Goal: Information Seeking & Learning: Learn about a topic

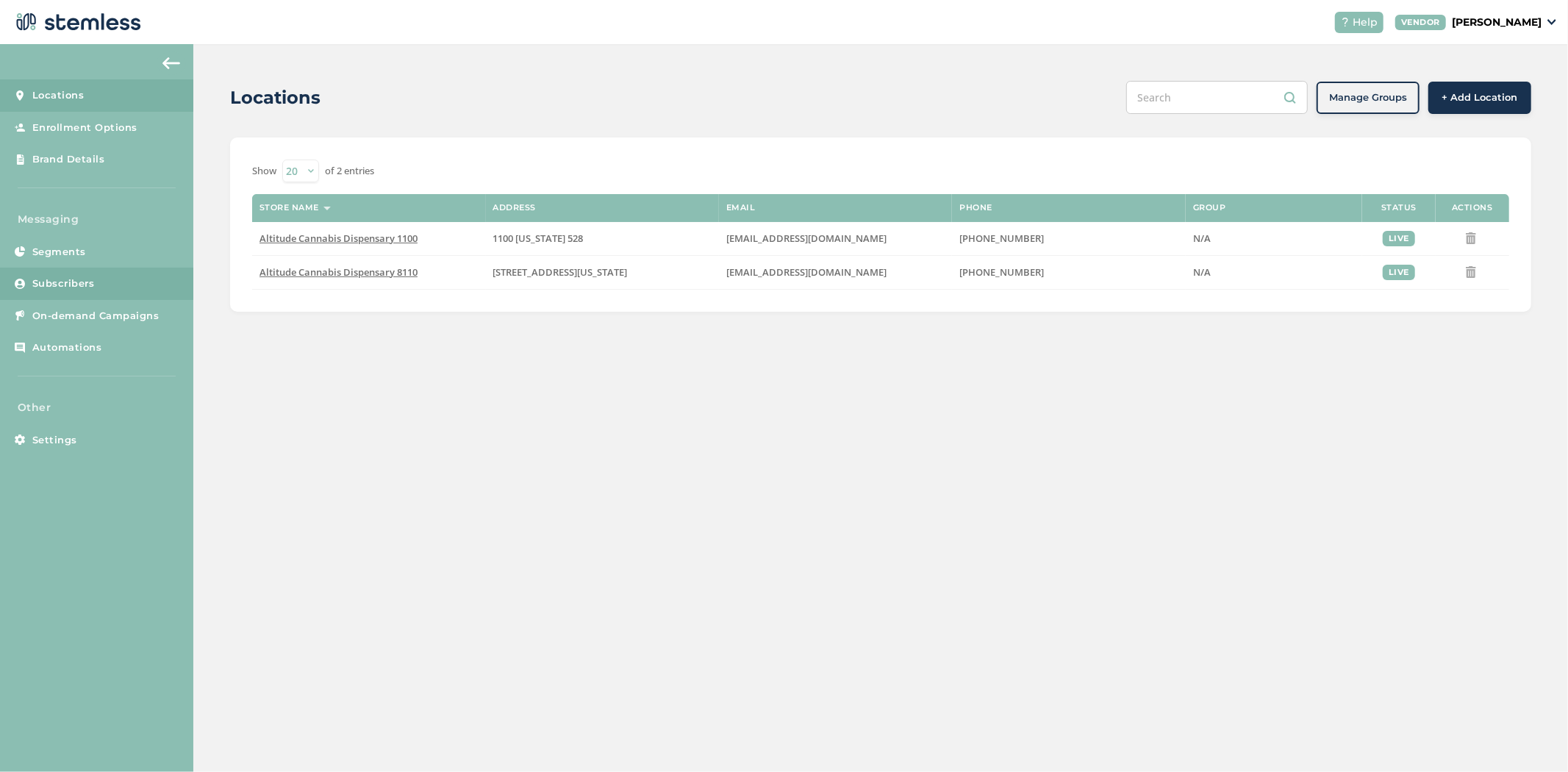
click at [85, 284] on span "Subscribers" at bounding box center [63, 284] width 62 height 15
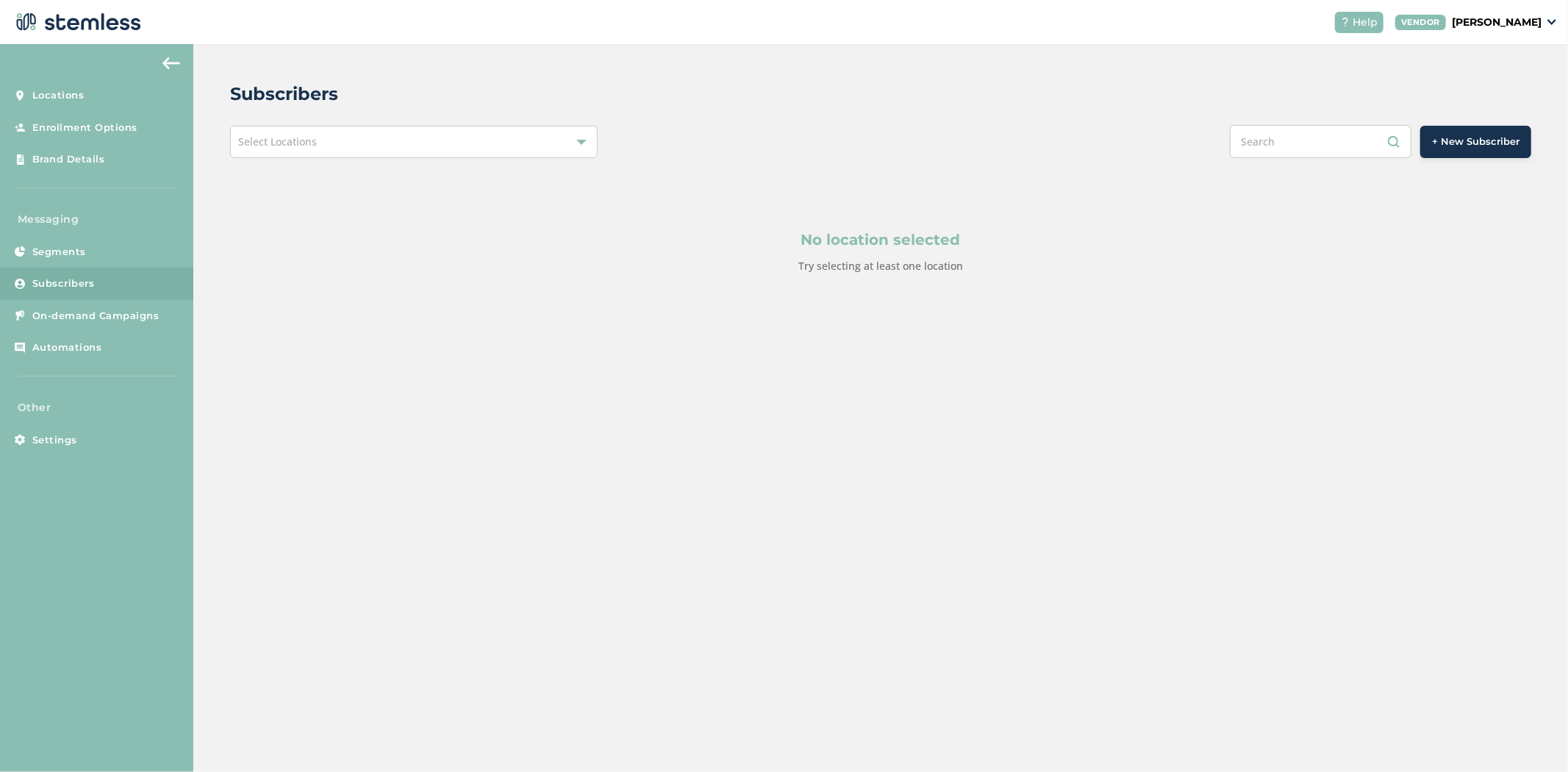
click at [377, 143] on div "Select Locations" at bounding box center [414, 141] width 367 height 32
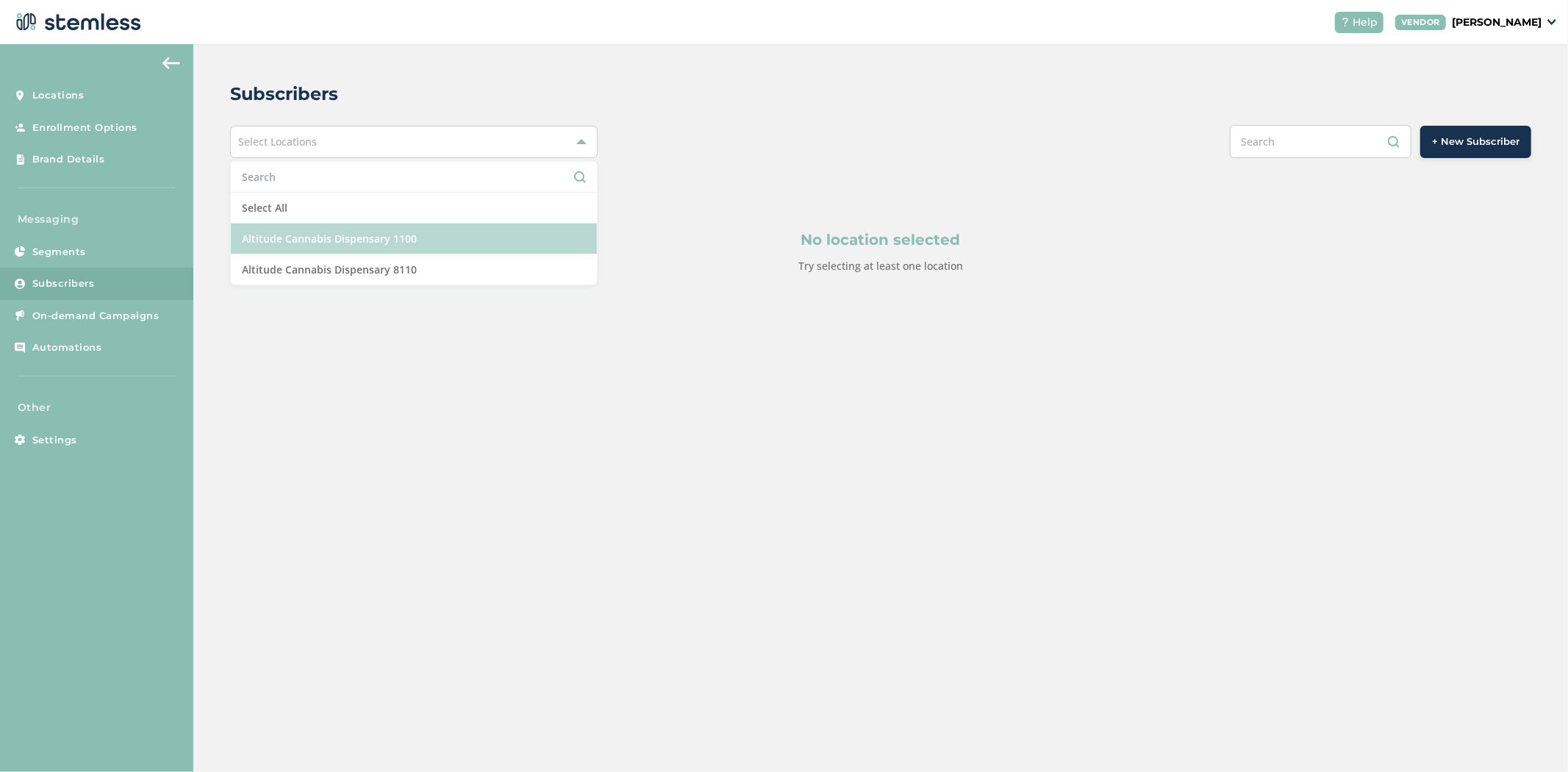
click at [363, 231] on li "Altitude Cannabis Dispensary 1100" at bounding box center [414, 239] width 366 height 31
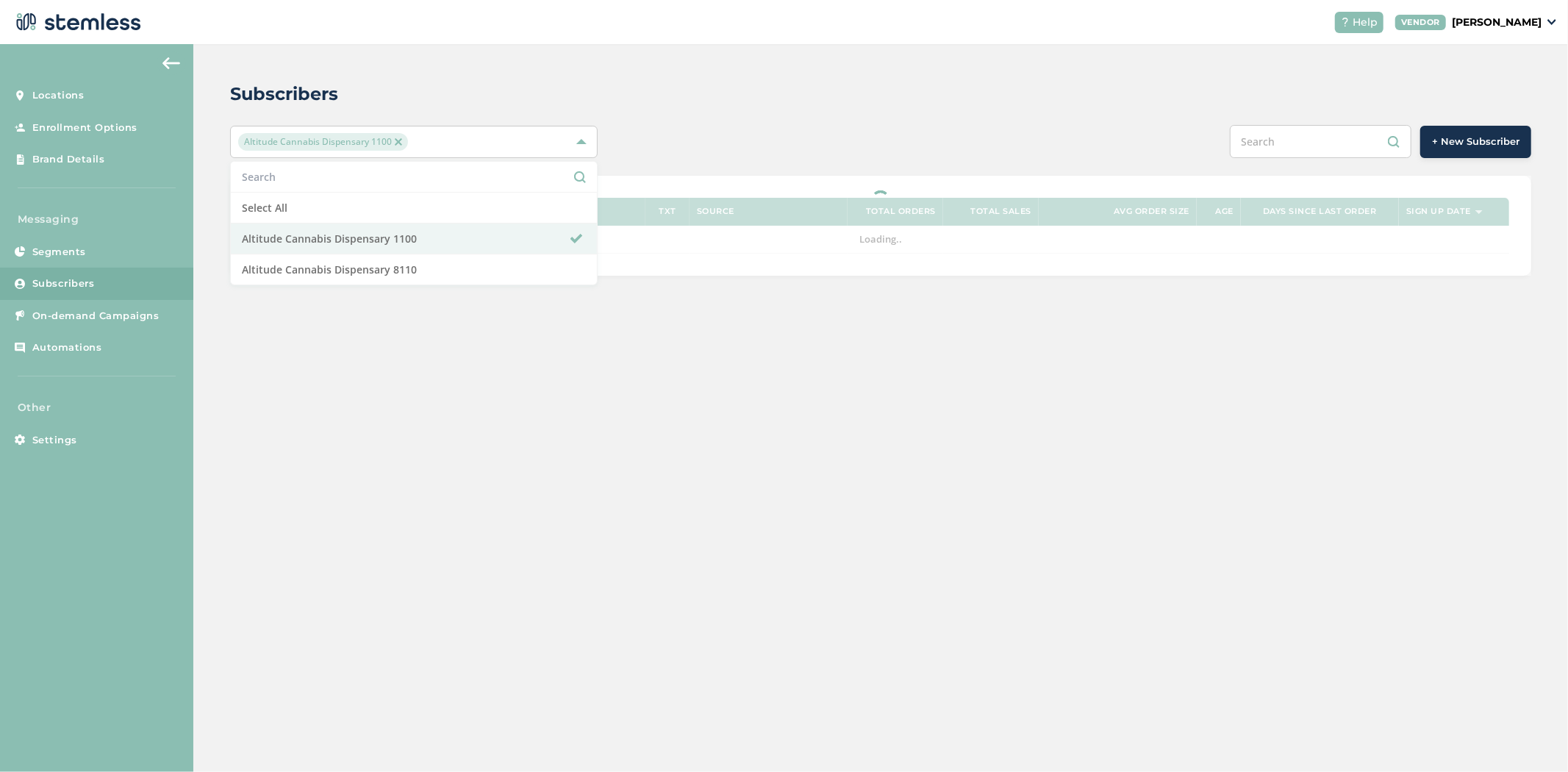
click at [772, 84] on div "Subscribers" at bounding box center [874, 93] width 1289 height 26
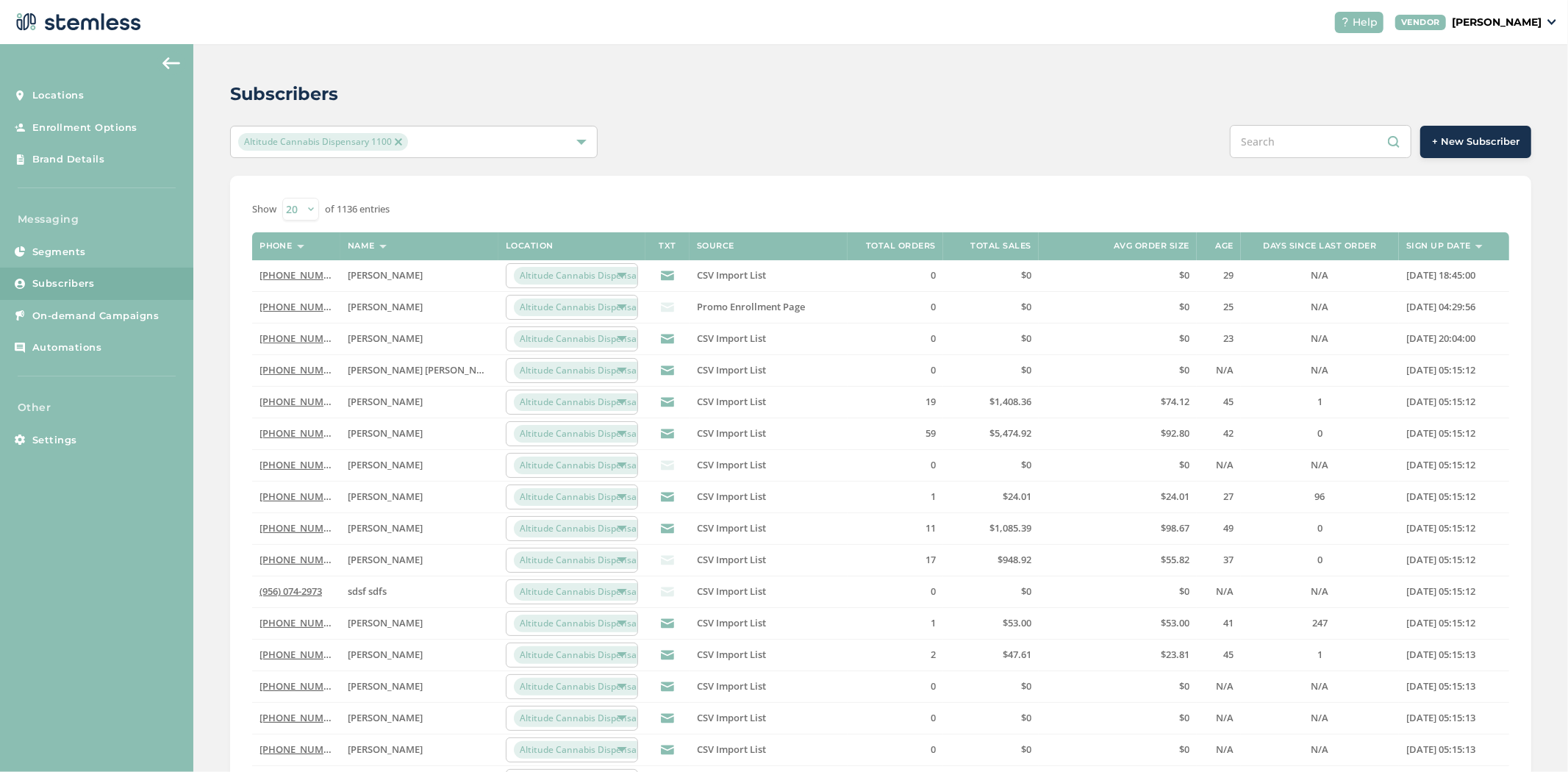
click at [290, 280] on link "[PHONE_NUMBER]" at bounding box center [301, 275] width 85 height 14
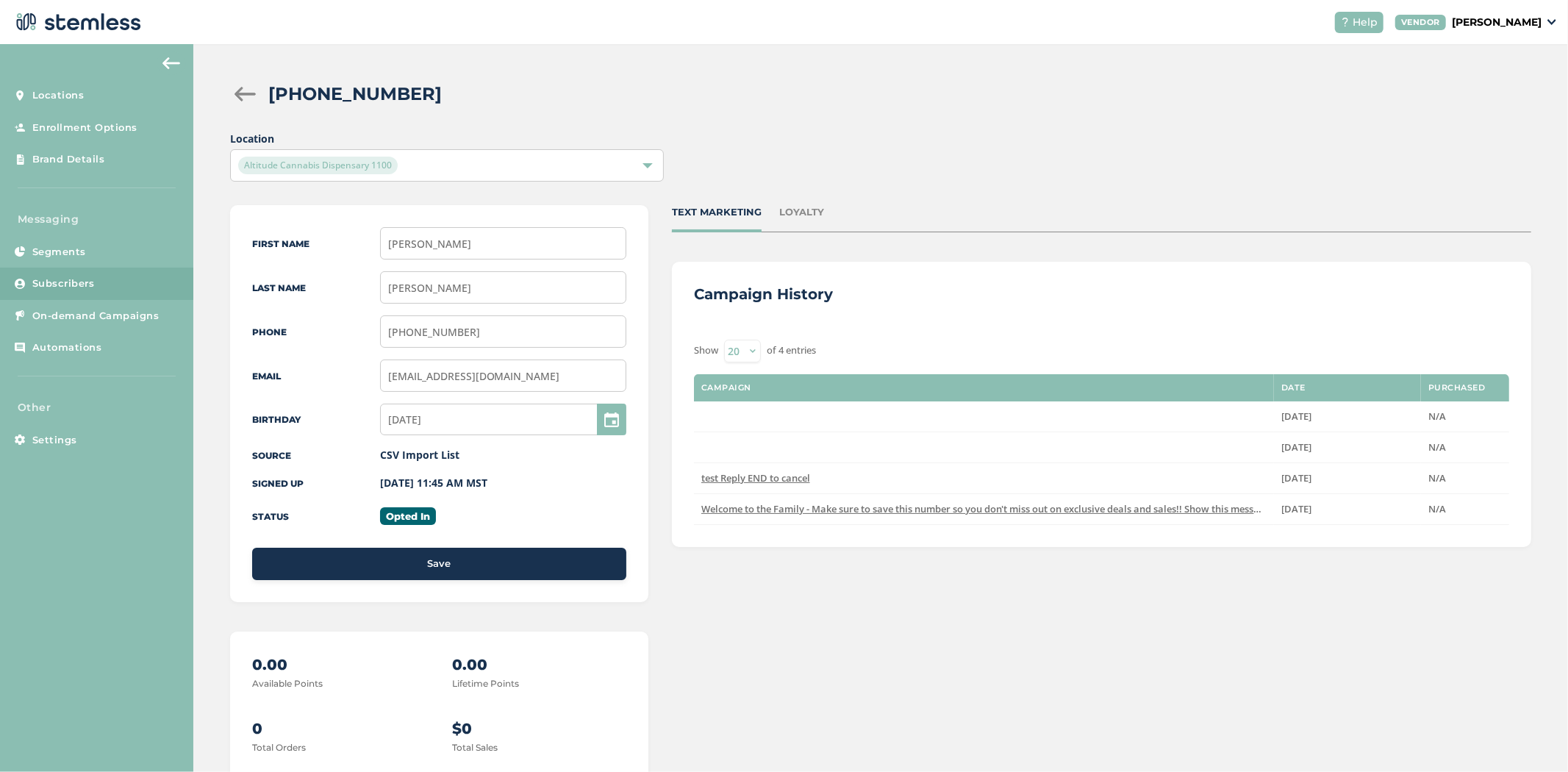
click at [794, 203] on div "[PHONE_NUMBER] Location Altitude Cannabis Dispensary 1100 First Name [PERSON_NA…" at bounding box center [880, 492] width 1375 height 897
click at [797, 211] on div "LOYALTY" at bounding box center [801, 212] width 45 height 15
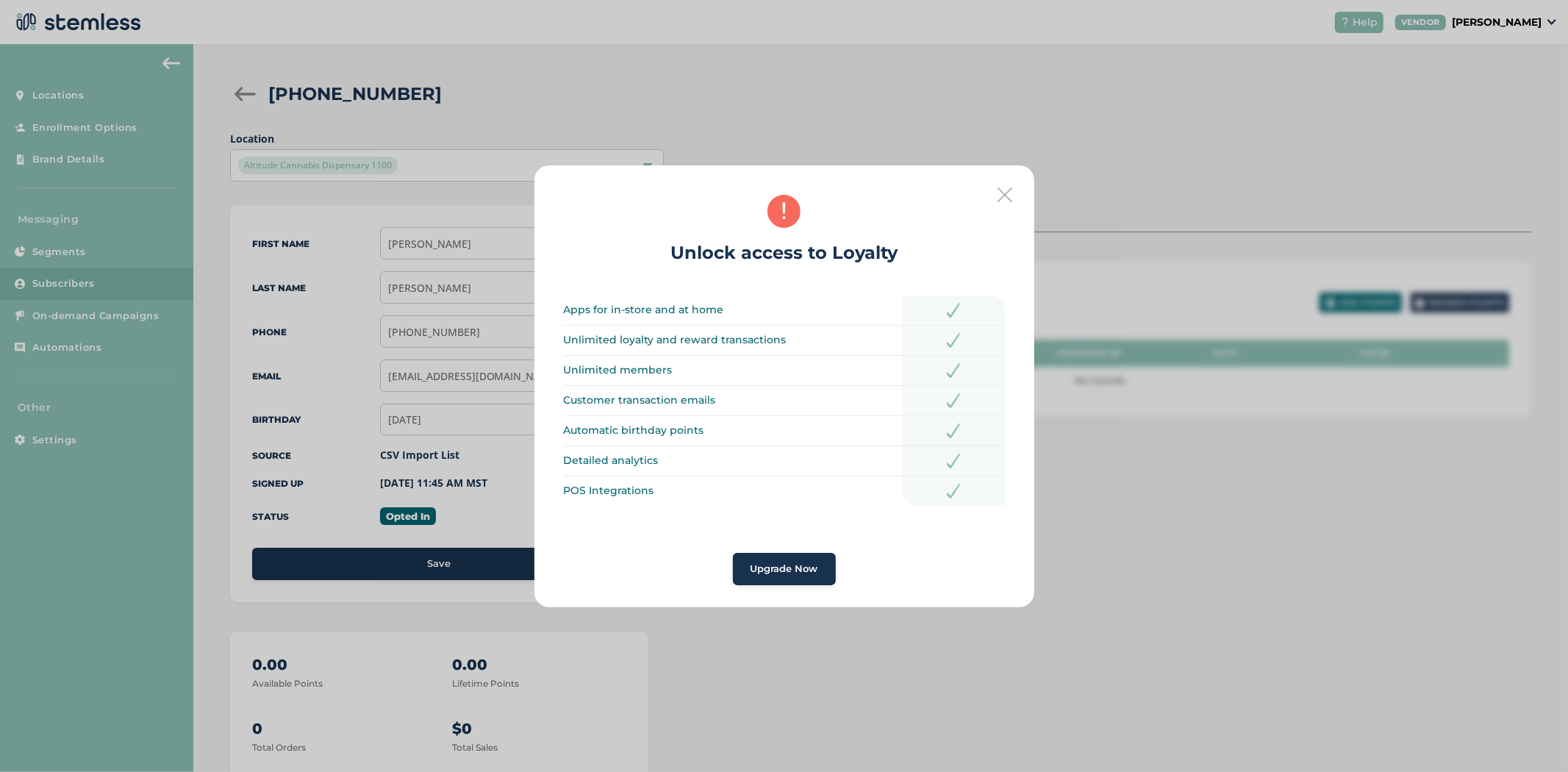
drag, startPoint x: 984, startPoint y: 192, endPoint x: 1005, endPoint y: 186, distance: 21.8
click at [989, 189] on div "Unlock access to Loyalty Apps for in-store and at home Unlimited loyalty and re…" at bounding box center [784, 386] width 500 height 442
click at [1005, 187] on icon at bounding box center [1005, 194] width 15 height 15
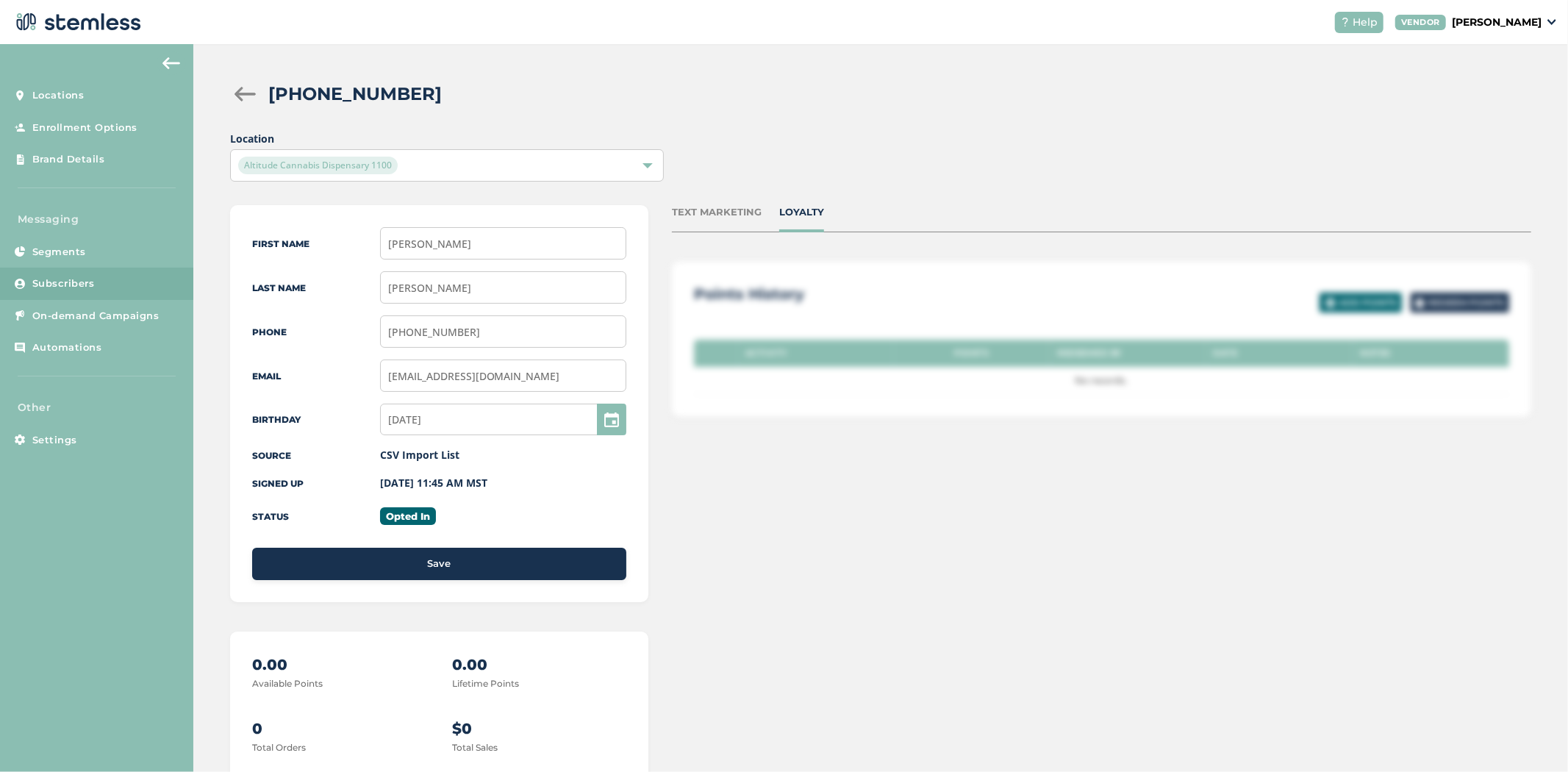
drag, startPoint x: 708, startPoint y: 203, endPoint x: 708, endPoint y: 213, distance: 10.0
click at [708, 207] on div "[PHONE_NUMBER] Location Altitude Cannabis Dispensary 1100 First Name [PERSON_NA…" at bounding box center [880, 492] width 1375 height 897
drag, startPoint x: 708, startPoint y: 215, endPoint x: 699, endPoint y: 210, distance: 10.3
click at [708, 214] on div "TEXT MARKETING" at bounding box center [717, 212] width 89 height 15
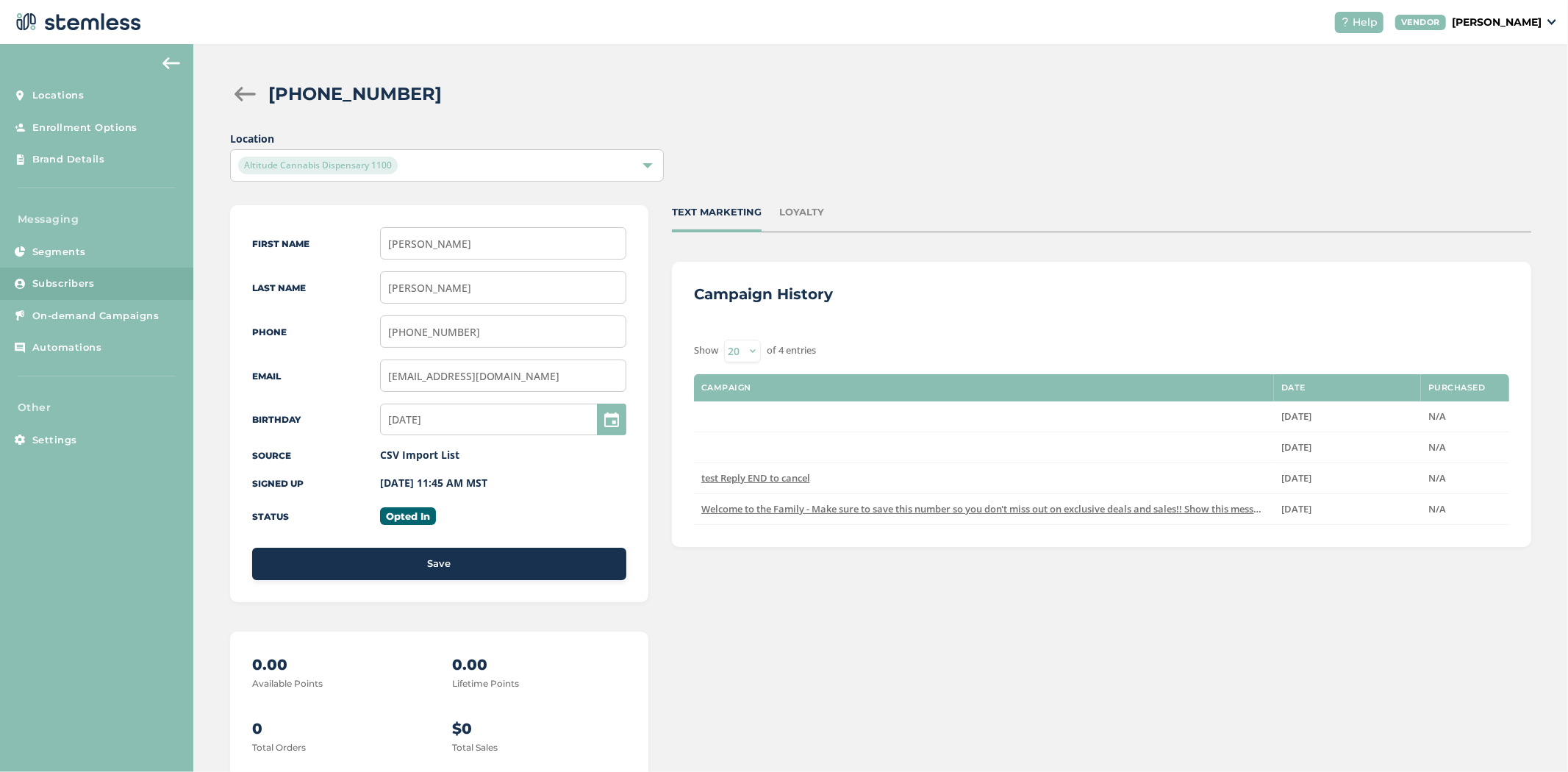
click at [800, 211] on div "LOYALTY" at bounding box center [801, 212] width 45 height 15
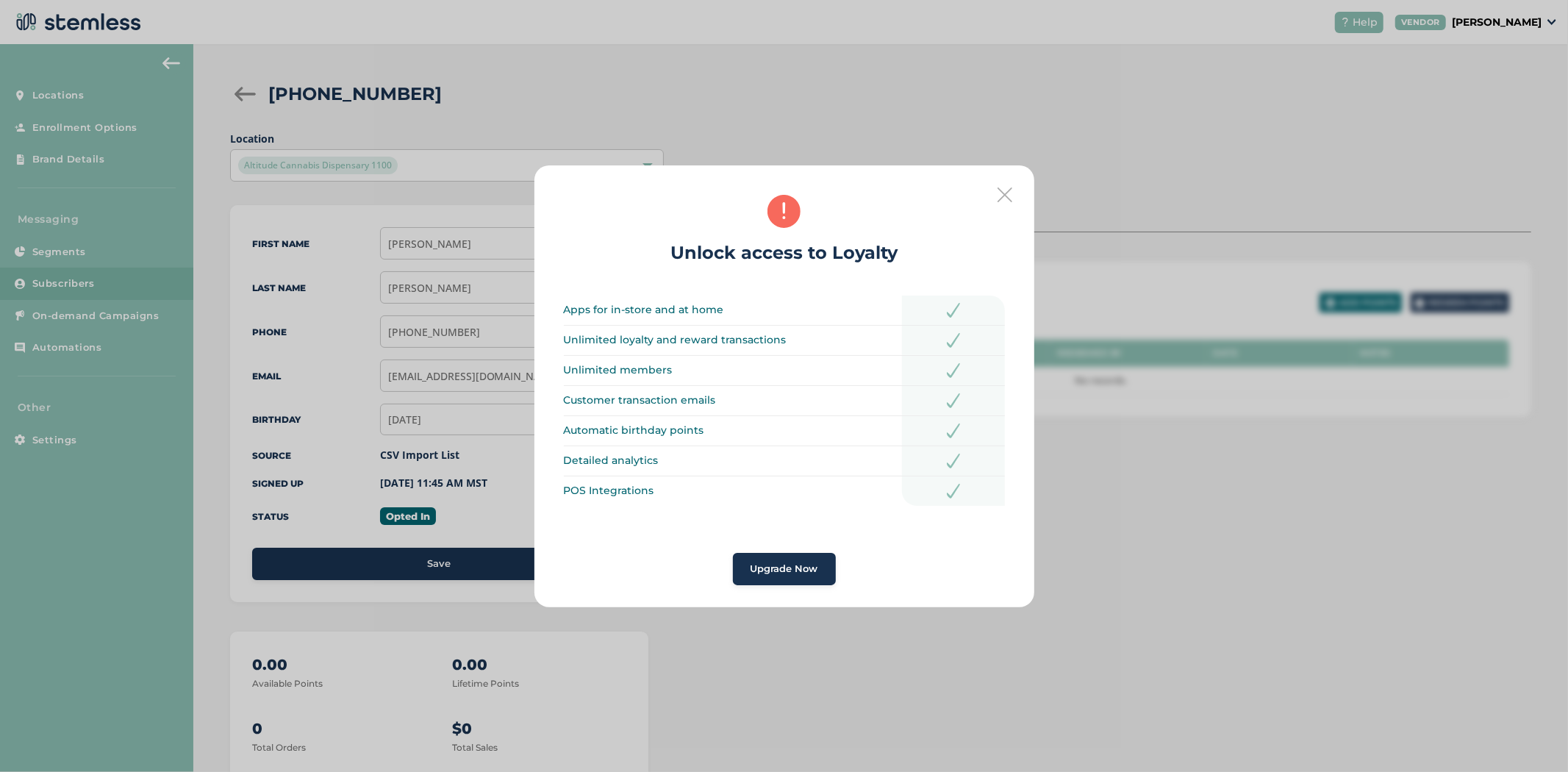
click at [1003, 188] on icon at bounding box center [1005, 194] width 15 height 15
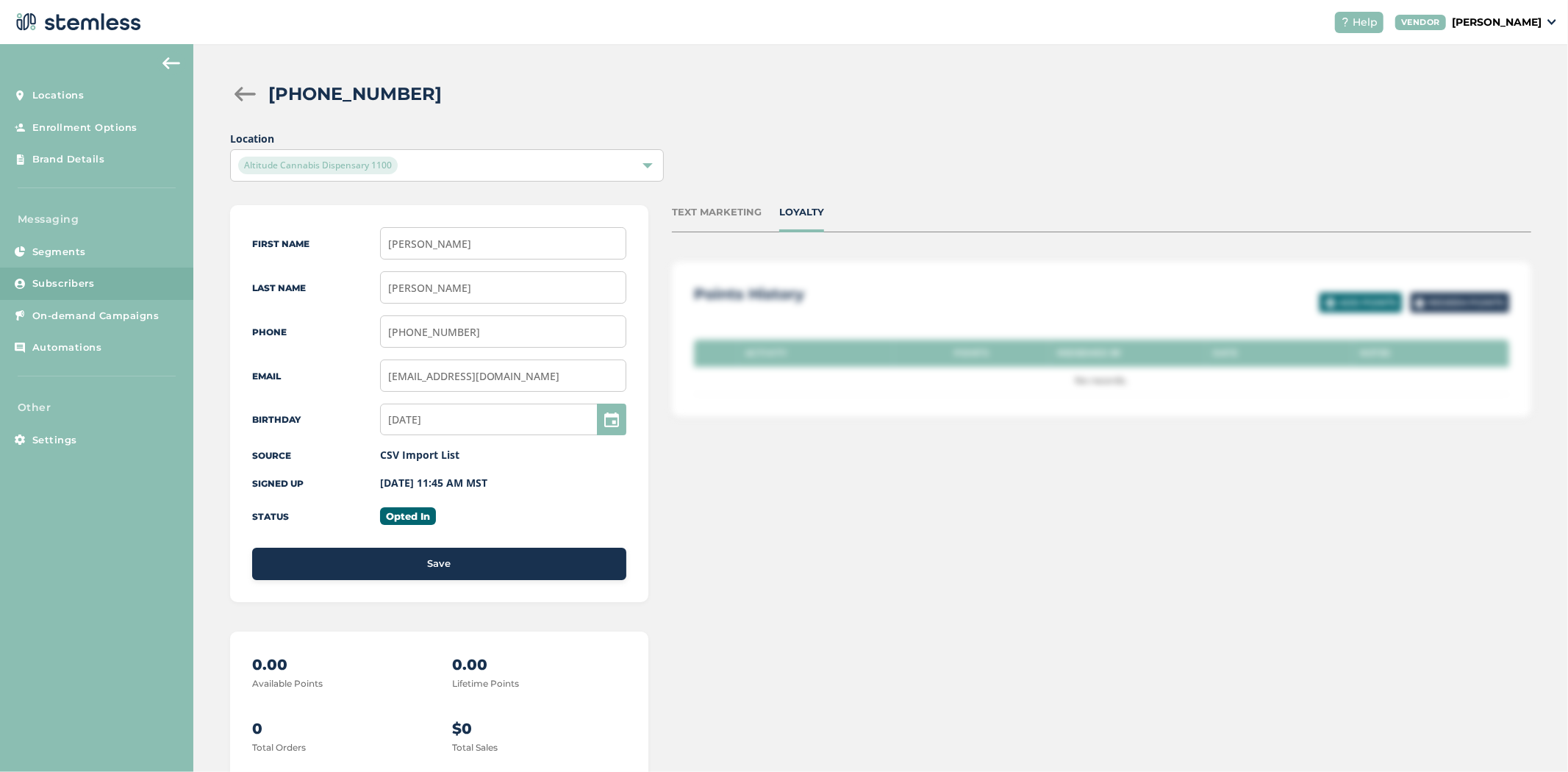
click at [724, 207] on div "TEXT MARKETING" at bounding box center [717, 212] width 89 height 15
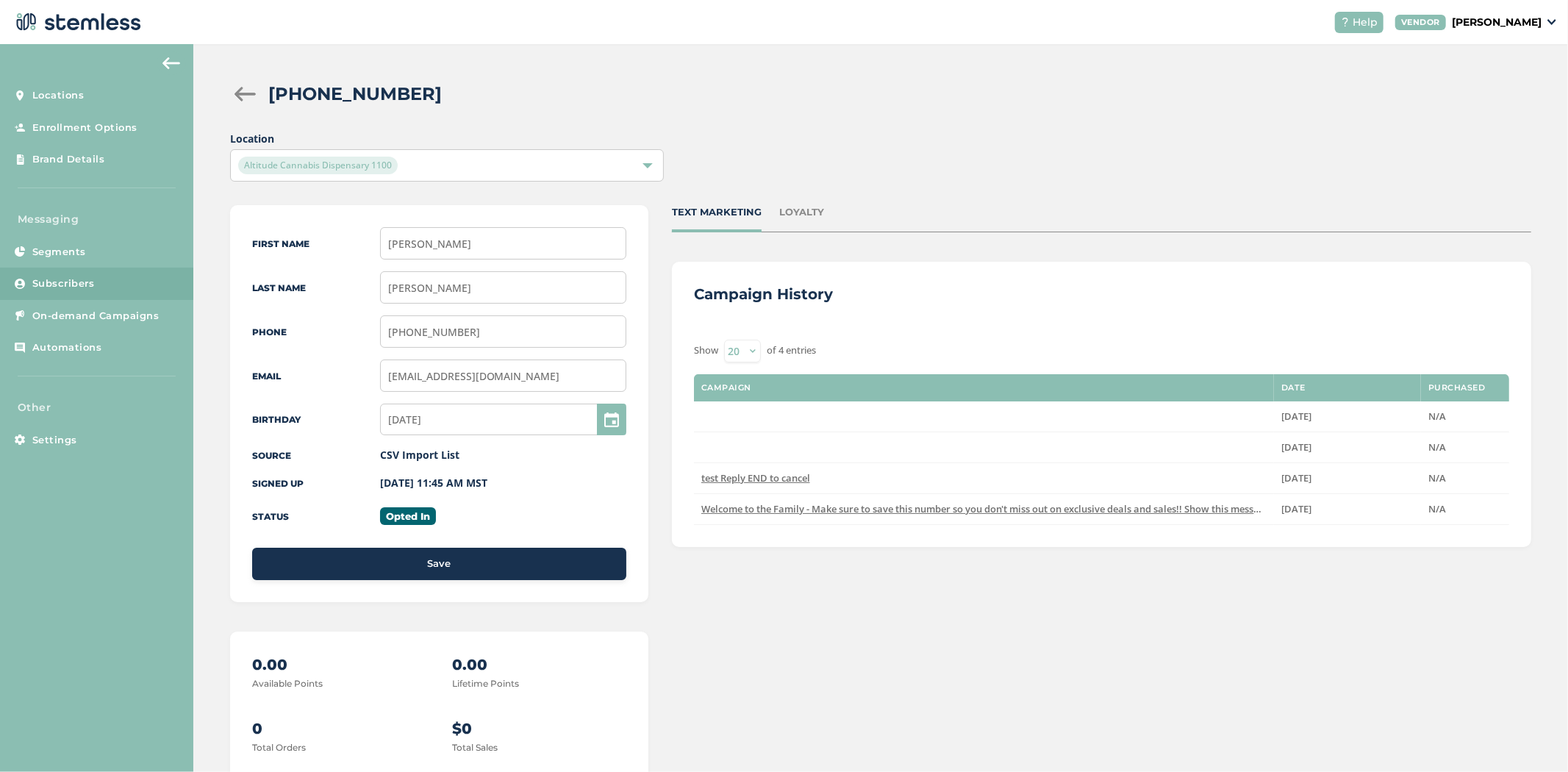
click at [785, 207] on div "LOYALTY" at bounding box center [801, 212] width 45 height 15
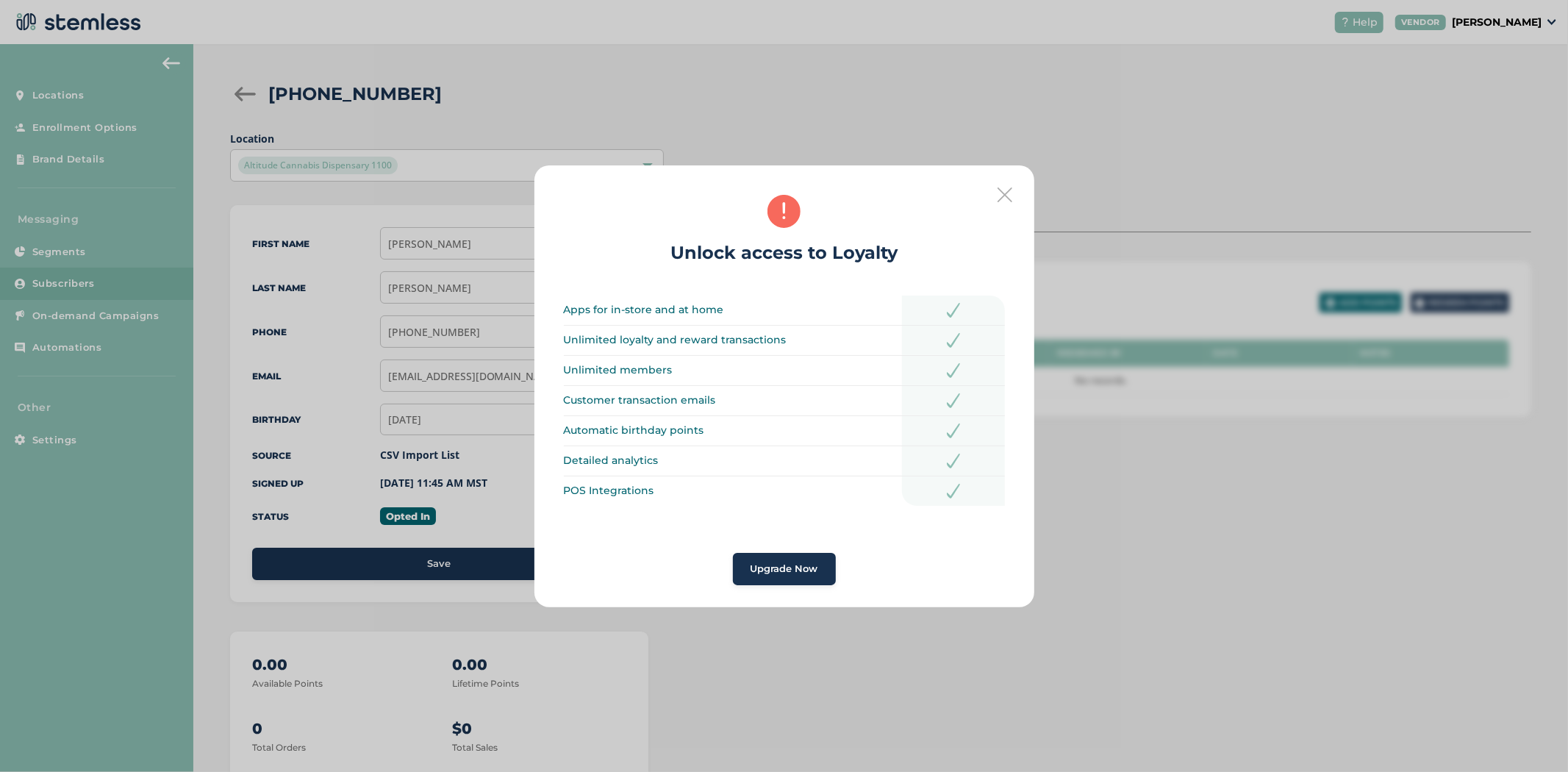
click at [1005, 192] on icon at bounding box center [1005, 194] width 15 height 15
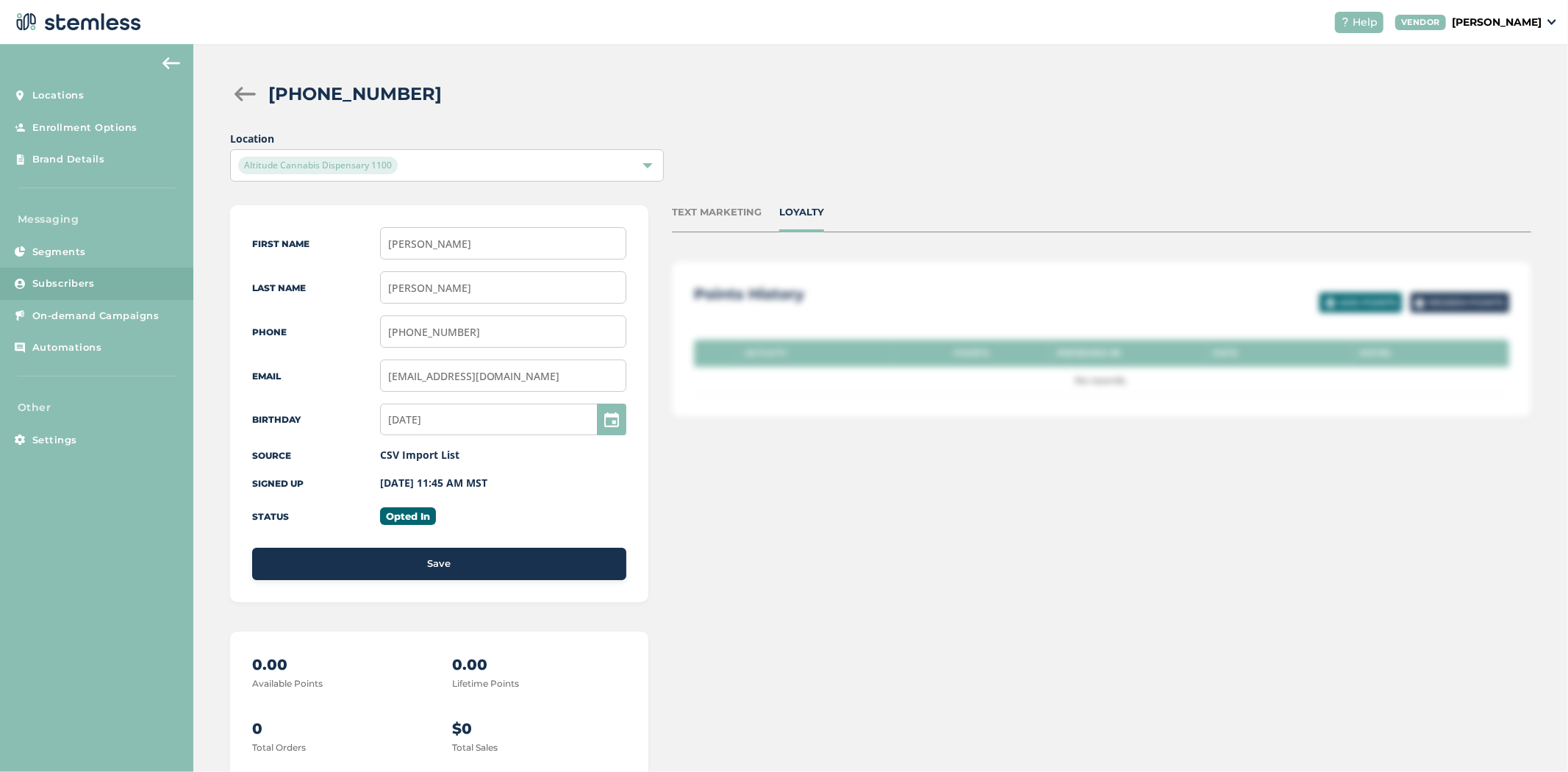
click at [731, 224] on div "TEXT MARKETING LOYALTY" at bounding box center [1102, 218] width 860 height 27
click at [736, 214] on div "TEXT MARKETING" at bounding box center [717, 212] width 89 height 15
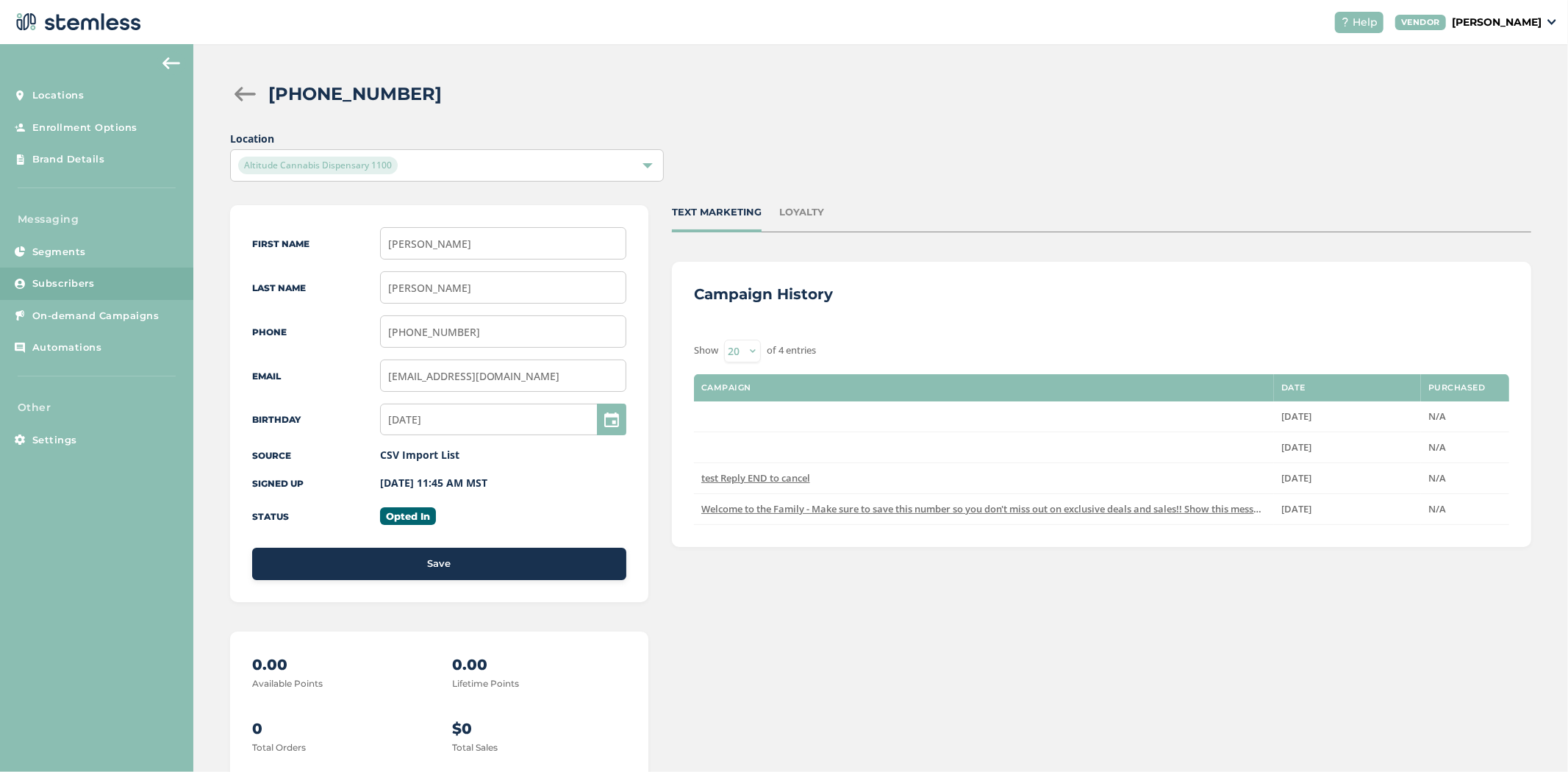
click at [794, 215] on div "LOYALTY" at bounding box center [801, 212] width 45 height 15
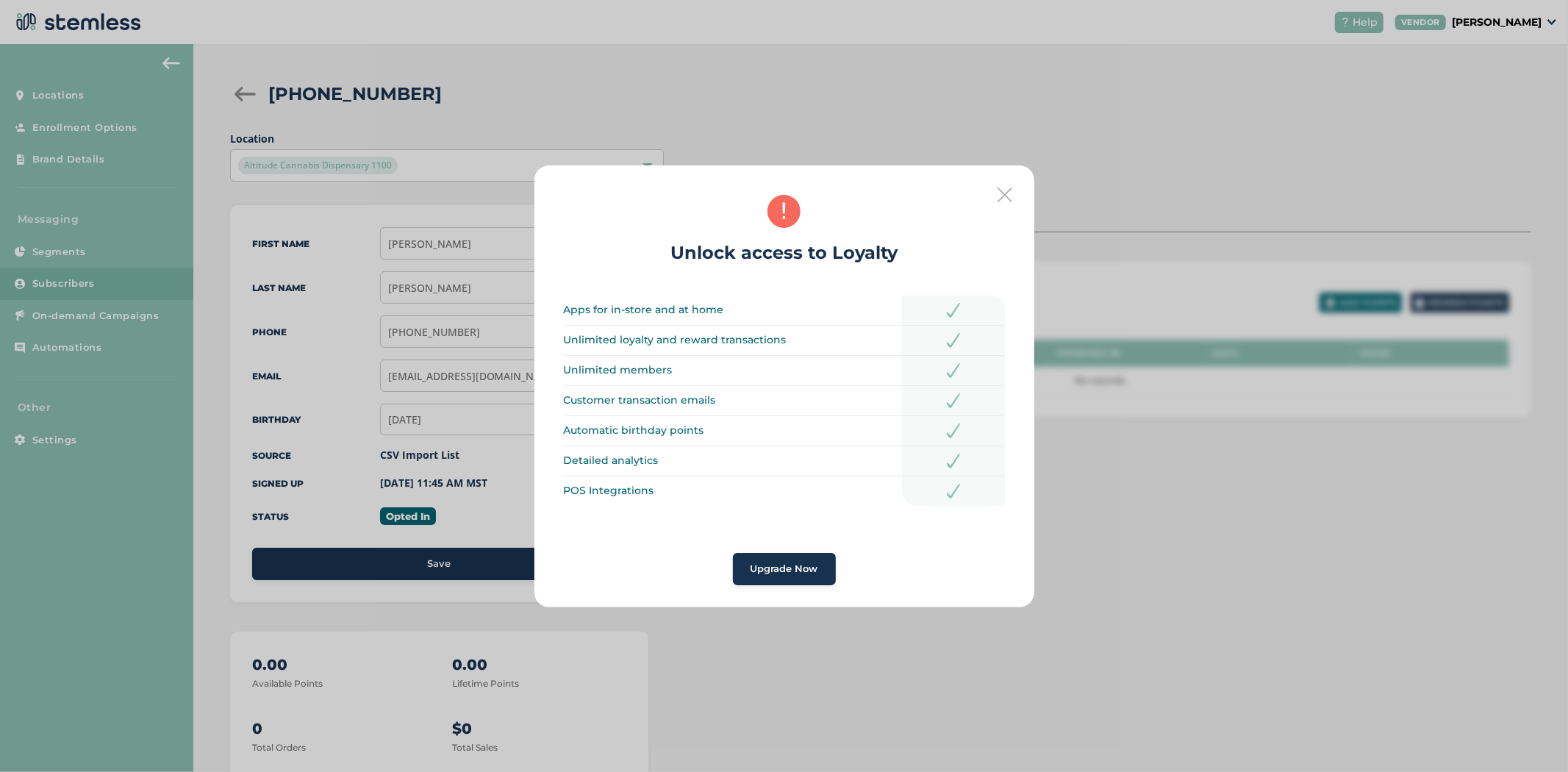
click at [1005, 195] on icon at bounding box center [1005, 194] width 15 height 15
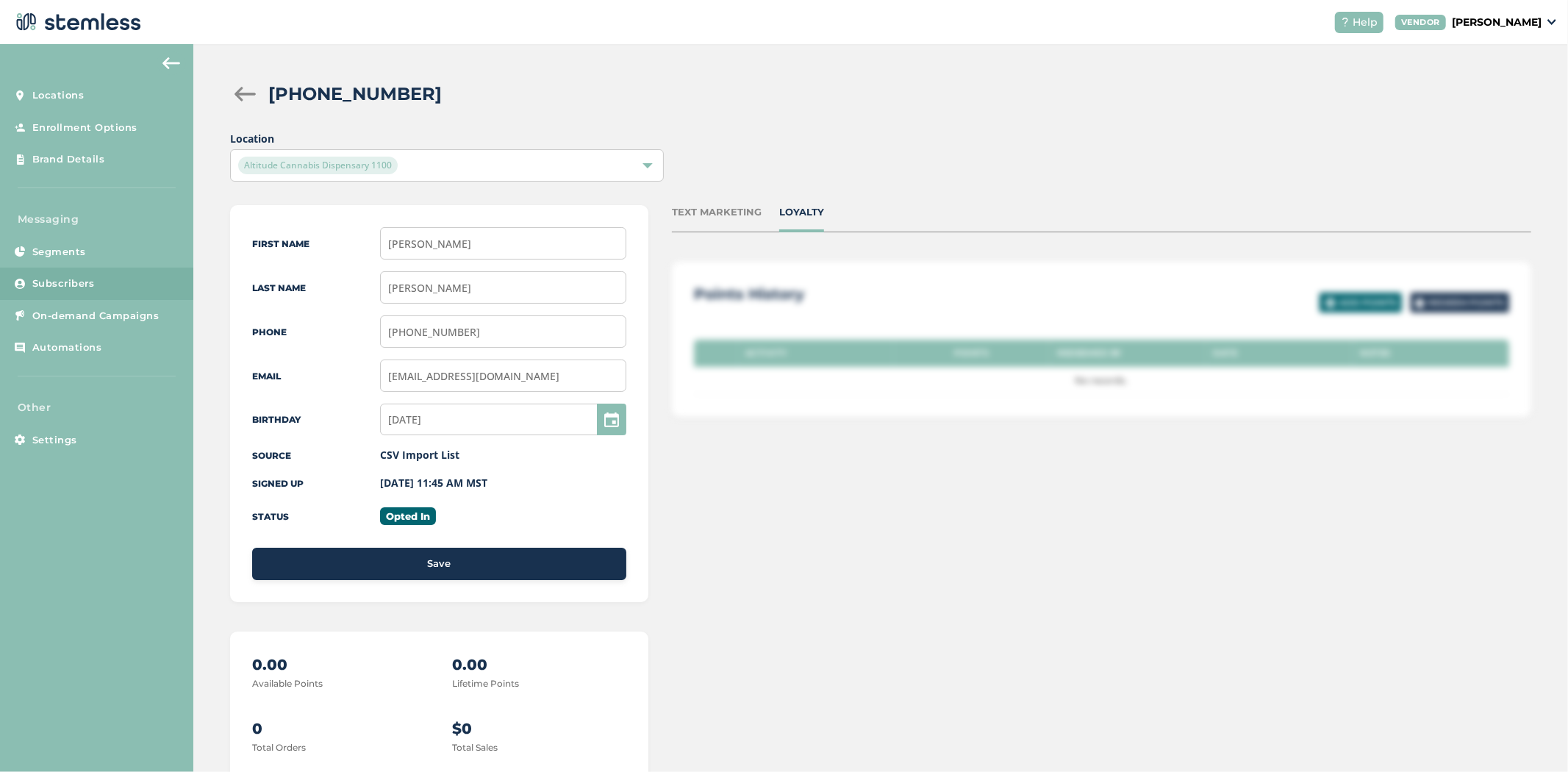
click at [804, 216] on div "LOYALTY" at bounding box center [801, 212] width 45 height 15
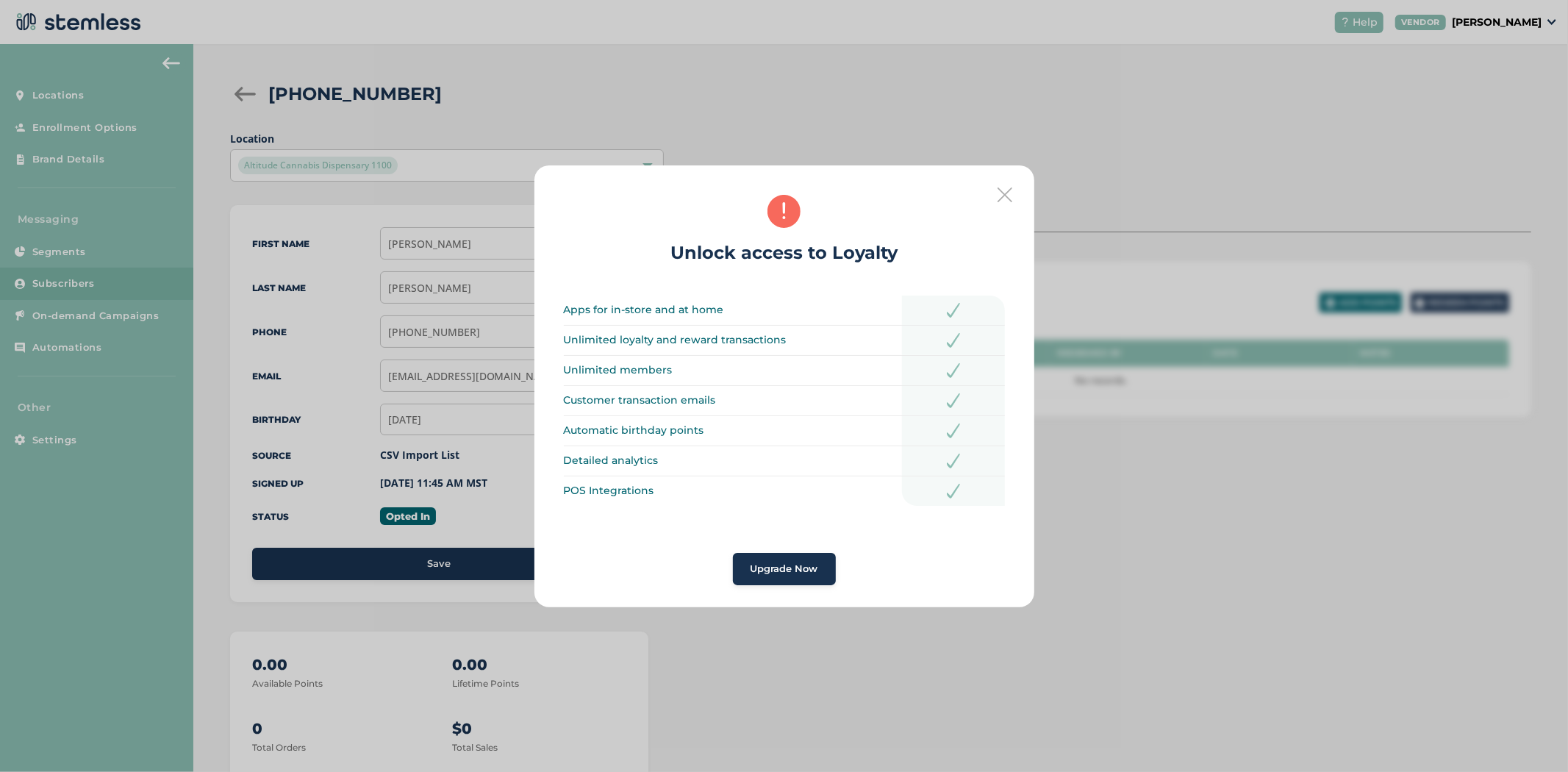
click at [1011, 189] on icon at bounding box center [1005, 194] width 15 height 15
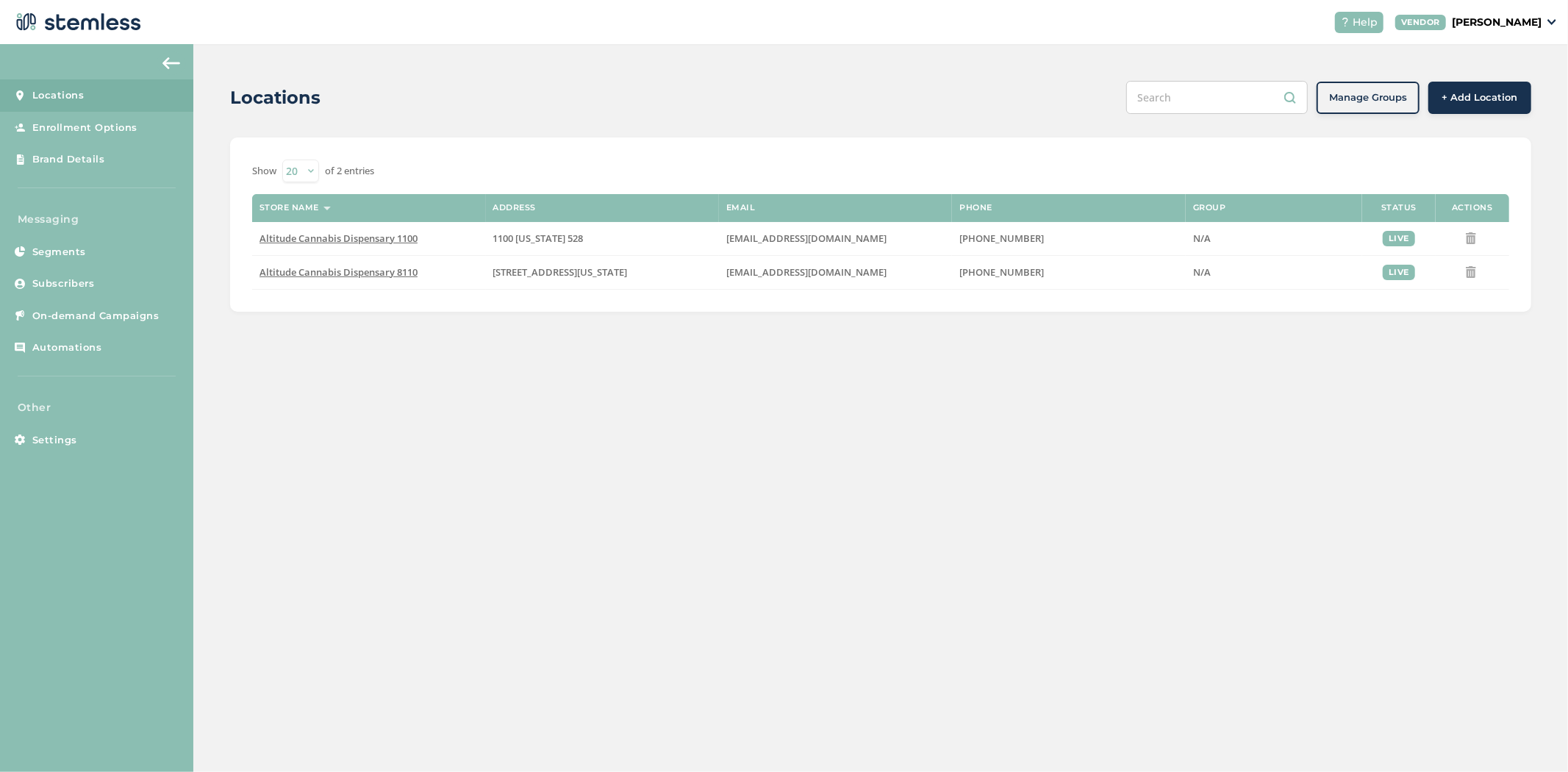
click at [1526, 28] on p "[PERSON_NAME]" at bounding box center [1497, 22] width 89 height 16
click at [1504, 113] on ul "Go to Website Profile Logout" at bounding box center [1504, 79] width 89 height 86
click at [1517, 23] on p "[PERSON_NAME]" at bounding box center [1497, 22] width 89 height 16
click at [1483, 109] on link "Logout" at bounding box center [1504, 105] width 72 height 15
